Goal: Book appointment/travel/reservation

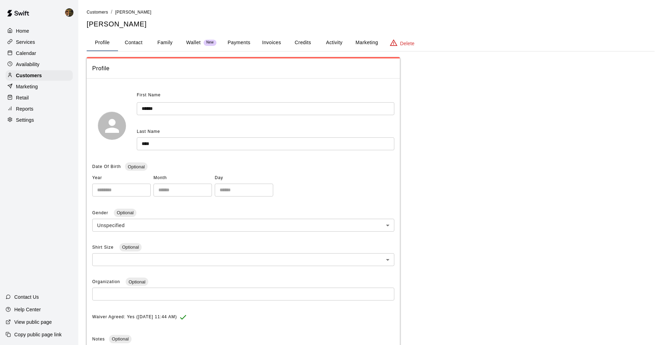
scroll to position [26, 0]
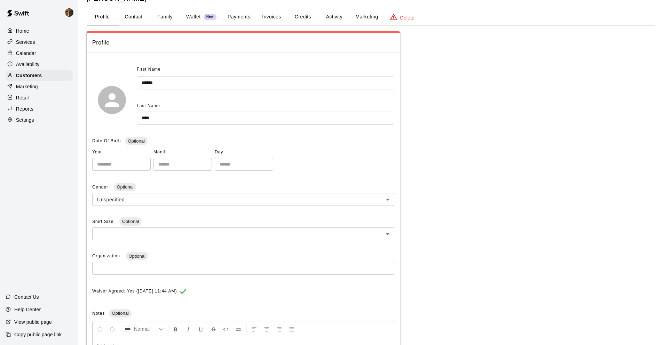
click at [45, 50] on div "Calendar" at bounding box center [39, 53] width 67 height 10
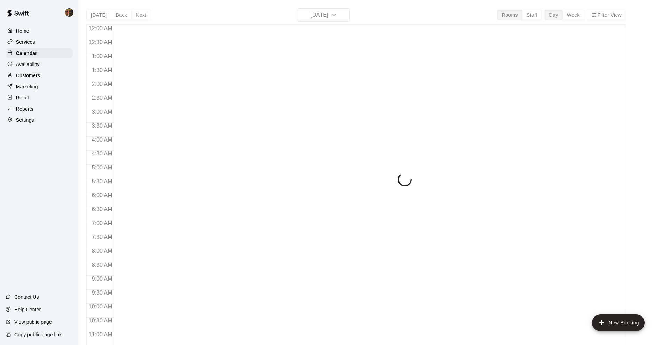
scroll to position [340, 0]
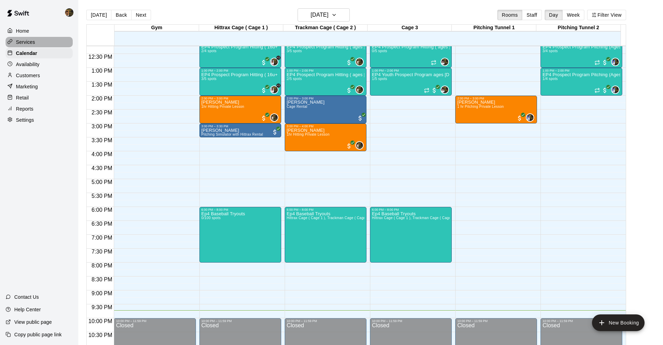
click at [50, 39] on div "Services" at bounding box center [39, 42] width 67 height 10
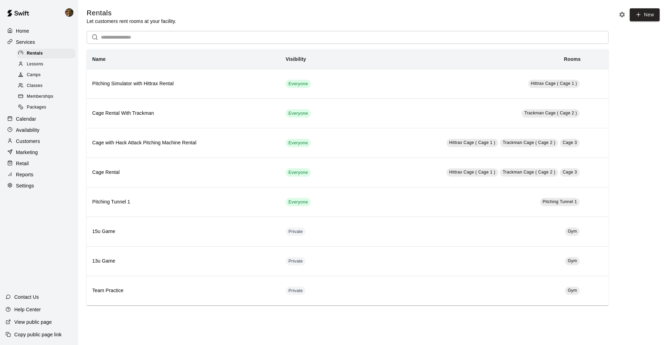
click at [56, 123] on div "Calendar" at bounding box center [39, 119] width 67 height 10
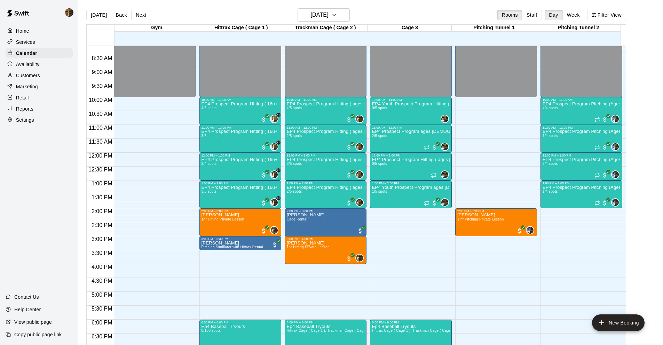
scroll to position [232, 0]
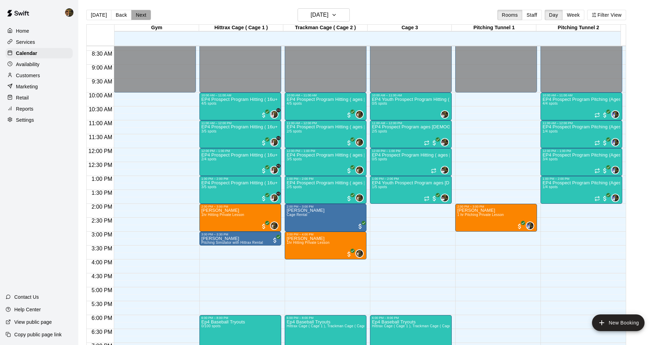
click at [138, 17] on button "Next" at bounding box center [140, 15] width 19 height 10
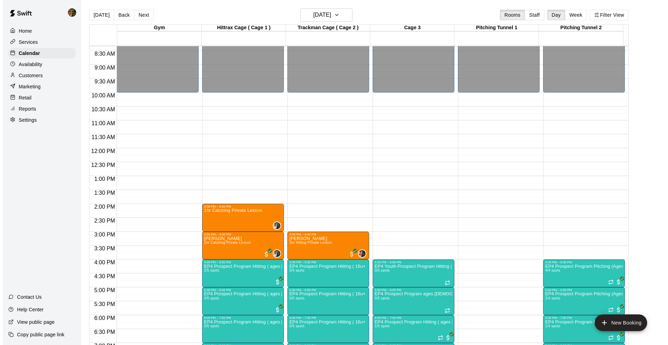
scroll to position [314, 0]
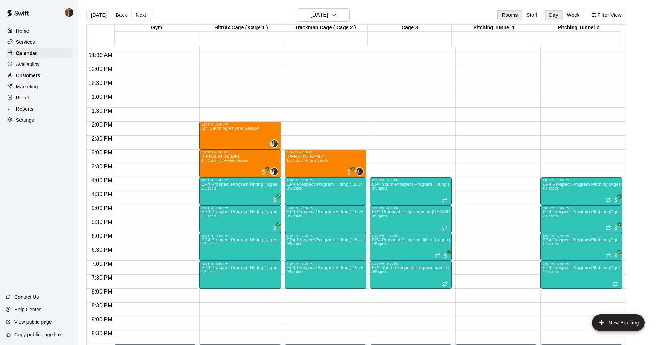
click at [575, 153] on div "12:00 AM – 10:00 AM Closed 4:00 PM – 5:00 PM EP4 Prospect Program Pitching (Age…" at bounding box center [581, 66] width 82 height 668
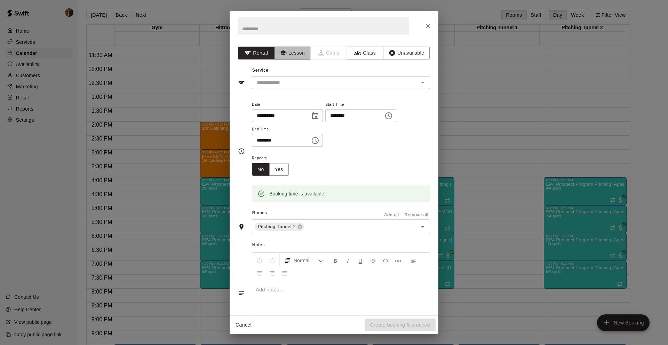
click at [286, 59] on button "Lesson" at bounding box center [292, 53] width 37 height 13
click at [288, 79] on input "text" at bounding box center [330, 82] width 153 height 9
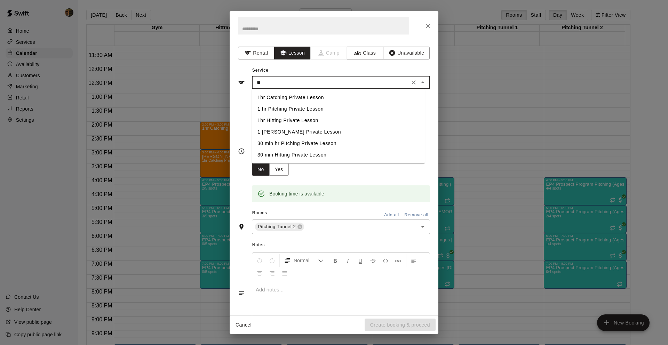
type input "*"
click at [313, 100] on li "1 hr Pitching Private Lesson" at bounding box center [338, 97] width 173 height 11
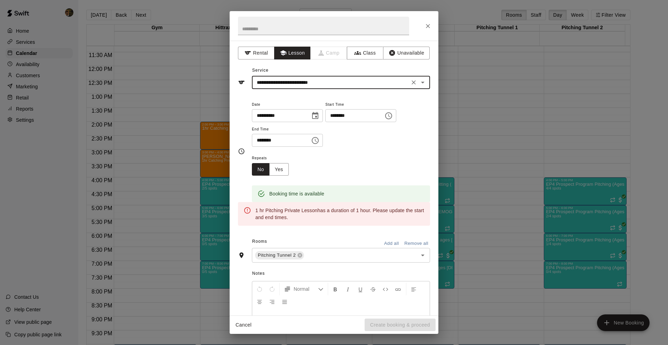
type input "**********"
click at [256, 144] on input "********" at bounding box center [279, 140] width 54 height 13
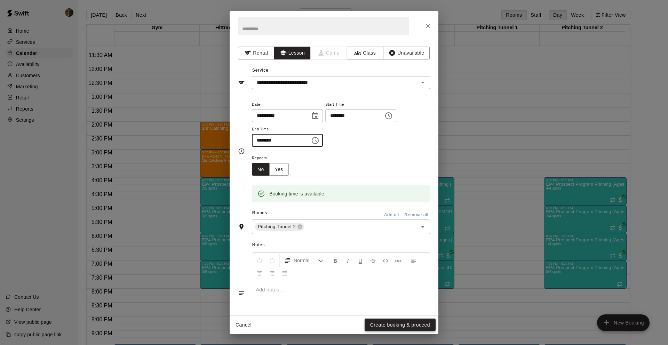
type input "********"
click at [395, 322] on button "Create booking & proceed" at bounding box center [400, 325] width 71 height 13
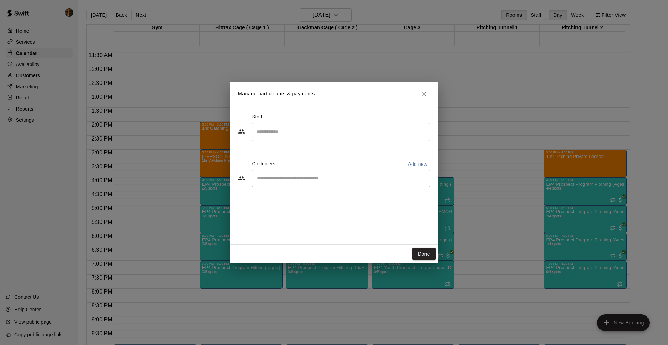
click at [297, 132] on input "Search staff" at bounding box center [341, 132] width 172 height 12
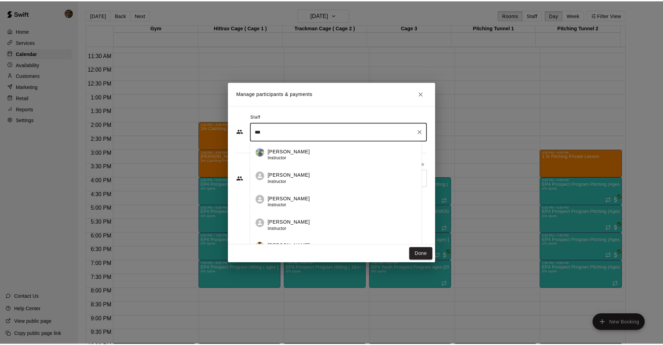
scroll to position [0, 0]
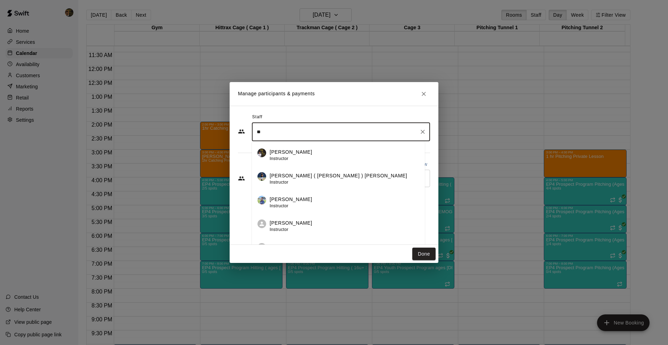
type input "*"
click at [345, 159] on div "[PERSON_NAME] ( [PERSON_NAME] ) [PERSON_NAME] Instructor" at bounding box center [347, 156] width 150 height 14
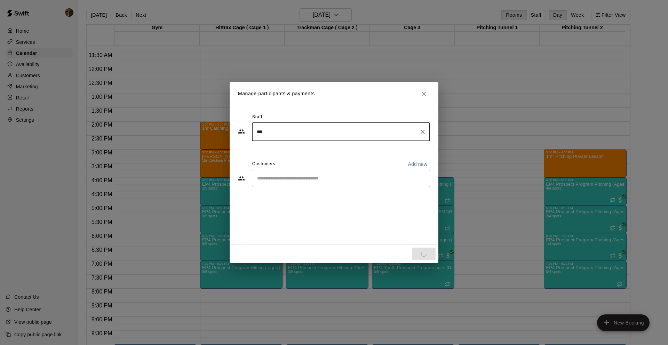
click at [322, 182] on div "​" at bounding box center [341, 178] width 178 height 17
type input "***"
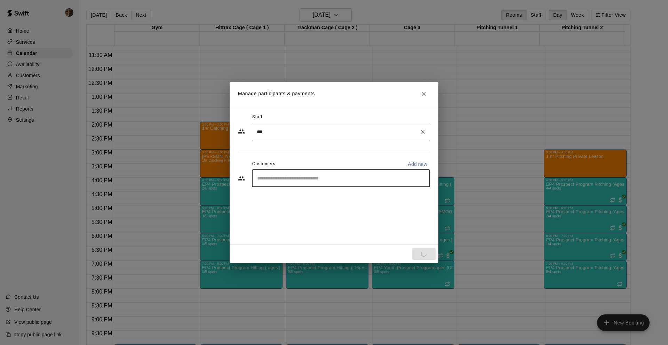
click at [318, 133] on input "***" at bounding box center [335, 132] width 161 height 12
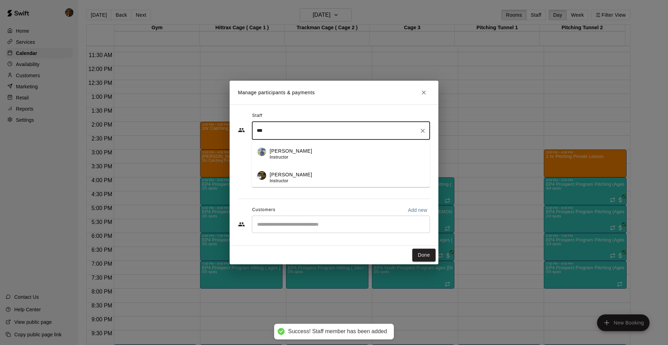
click at [327, 223] on div "​" at bounding box center [341, 224] width 178 height 17
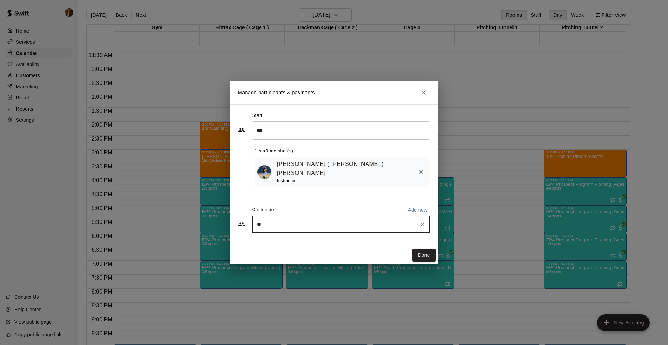
type input "***"
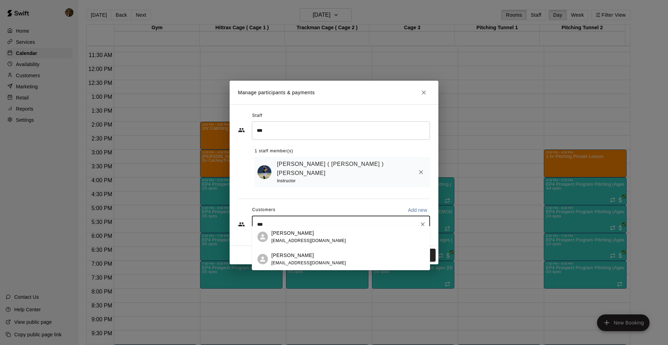
click at [342, 265] on div "[PERSON_NAME] [EMAIL_ADDRESS][DOMAIN_NAME]" at bounding box center [347, 259] width 153 height 15
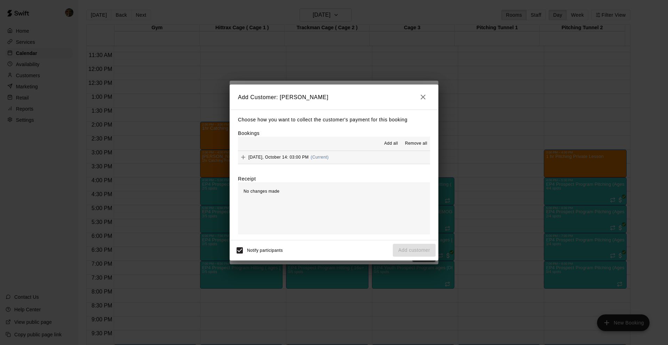
click at [304, 160] on div "[DATE], October 14: 03:00 PM (Current)" at bounding box center [283, 157] width 91 height 10
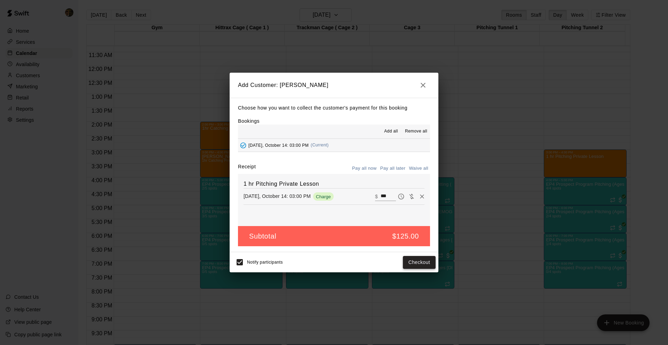
click at [407, 263] on button "Checkout" at bounding box center [419, 262] width 33 height 13
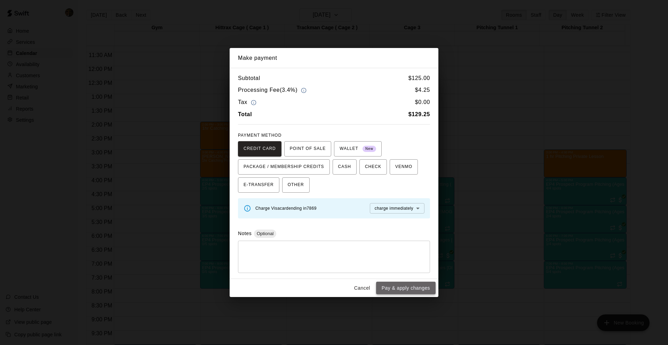
click at [429, 289] on button "Pay & apply changes" at bounding box center [406, 288] width 60 height 13
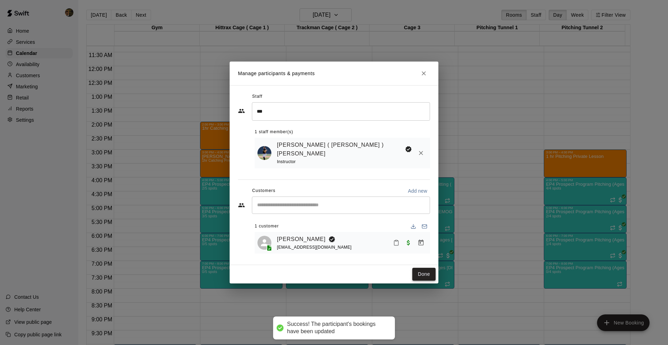
click at [425, 272] on button "Done" at bounding box center [423, 274] width 23 height 13
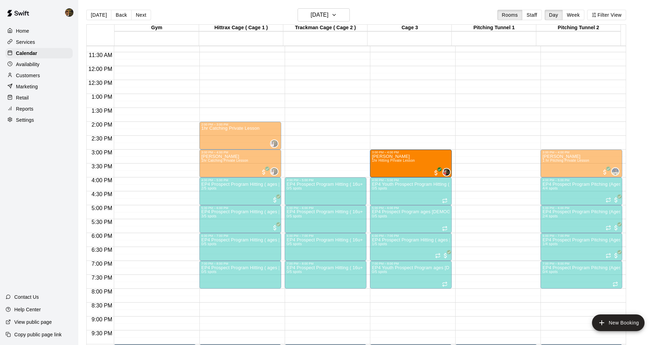
drag, startPoint x: 317, startPoint y: 165, endPoint x: 393, endPoint y: 166, distance: 75.9
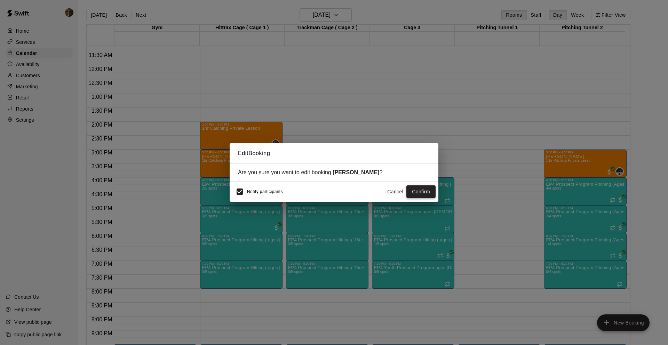
click at [421, 190] on button "Confirm" at bounding box center [420, 191] width 29 height 13
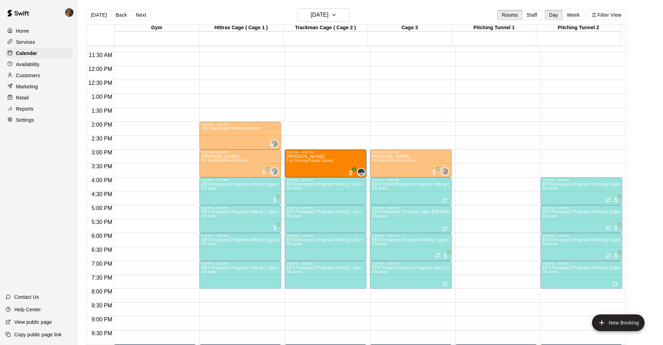
drag, startPoint x: 578, startPoint y: 166, endPoint x: 337, endPoint y: 168, distance: 241.5
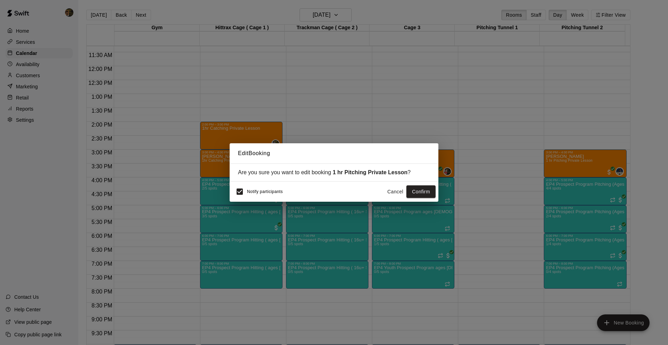
click at [417, 190] on button "Confirm" at bounding box center [420, 191] width 29 height 13
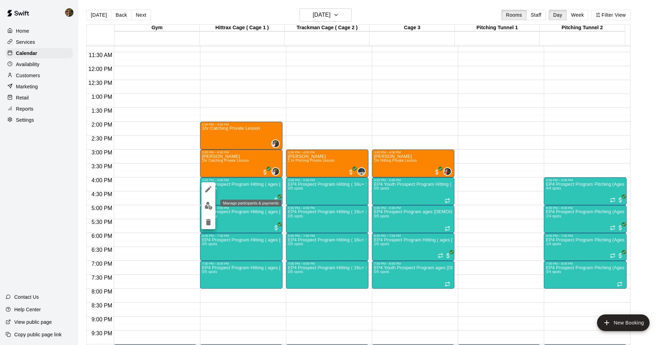
click at [211, 205] on img "edit" at bounding box center [209, 206] width 8 height 8
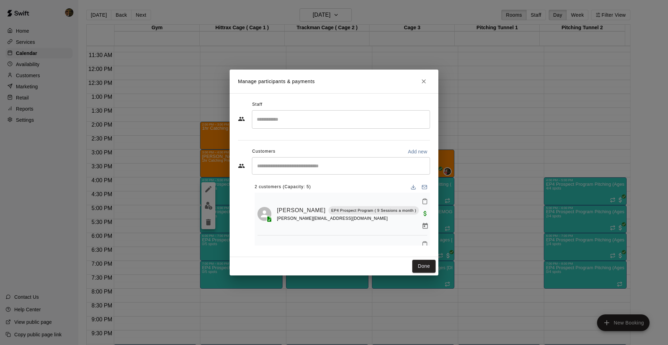
click at [306, 163] on input "Start typing to search customers..." at bounding box center [341, 166] width 172 height 7
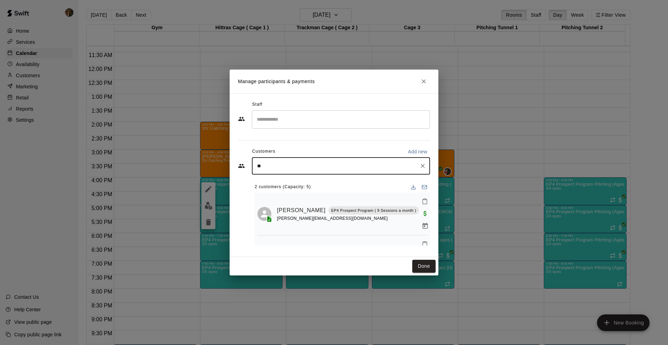
type input "***"
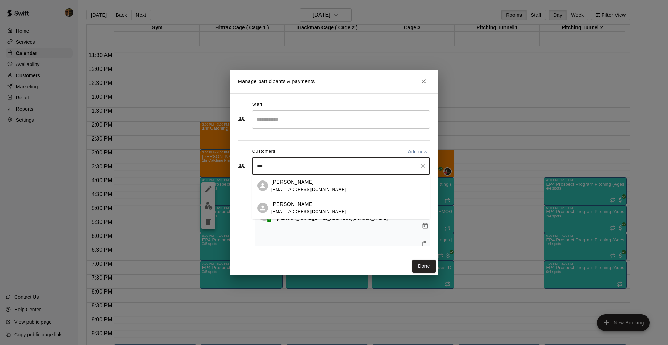
click at [322, 213] on div "[PERSON_NAME] [EMAIL_ADDRESS][DOMAIN_NAME]" at bounding box center [347, 208] width 153 height 15
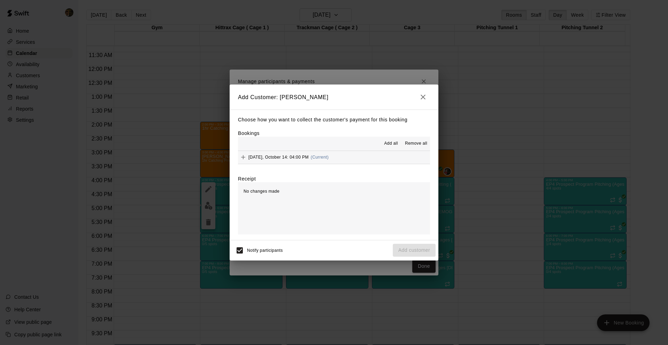
click at [336, 159] on button "[DATE], October 14: 04:00 PM (Current)" at bounding box center [334, 157] width 192 height 13
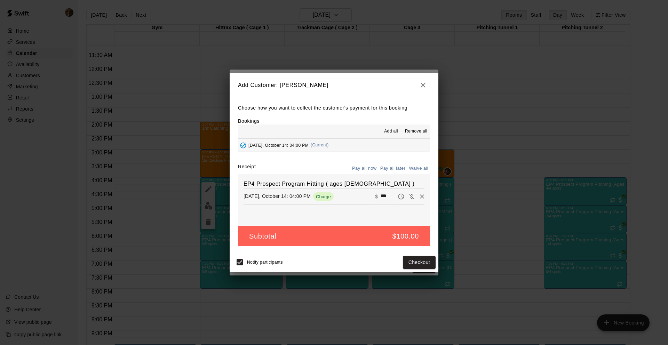
click at [409, 168] on button "Waive all" at bounding box center [418, 168] width 23 height 11
type input "*"
click at [415, 265] on button "Add customer" at bounding box center [414, 262] width 43 height 13
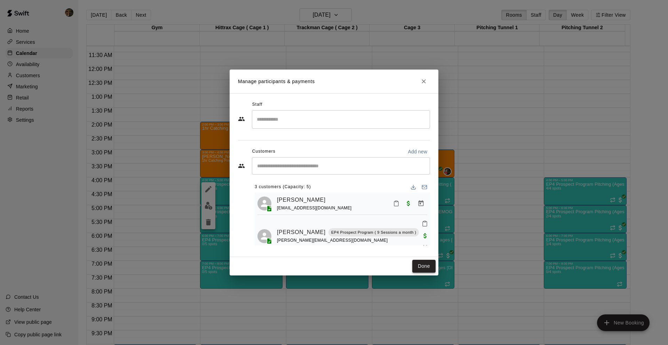
click at [431, 264] on button "Done" at bounding box center [423, 266] width 23 height 13
